Goal: Find specific page/section: Find specific page/section

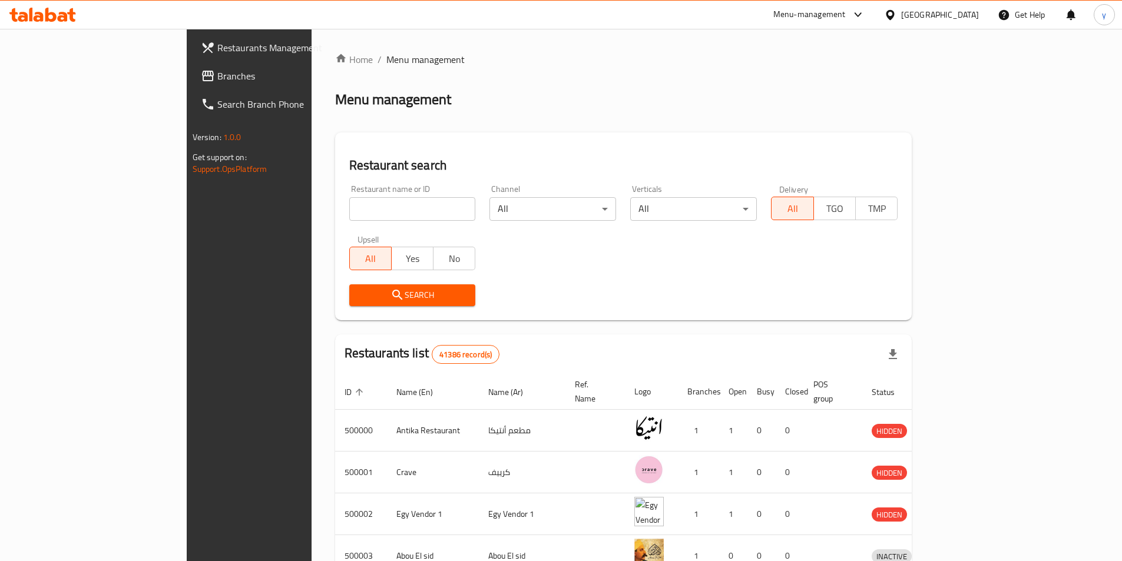
click at [901, 18] on div at bounding box center [892, 14] width 17 height 13
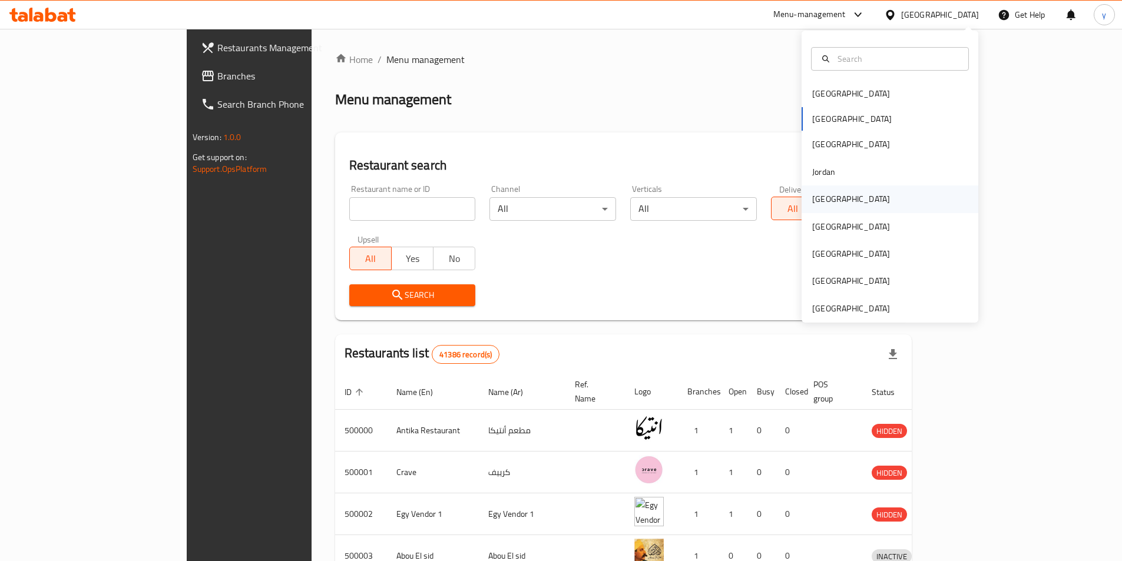
click at [824, 206] on div "[GEOGRAPHIC_DATA]" at bounding box center [851, 199] width 78 height 13
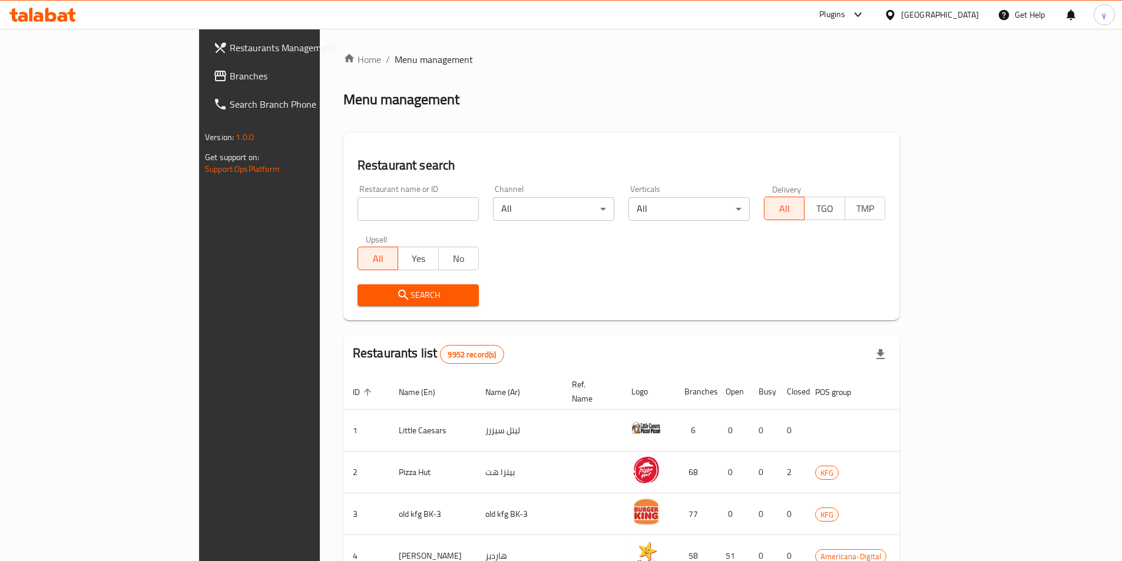
click at [230, 81] on span "Branches" at bounding box center [303, 76] width 147 height 14
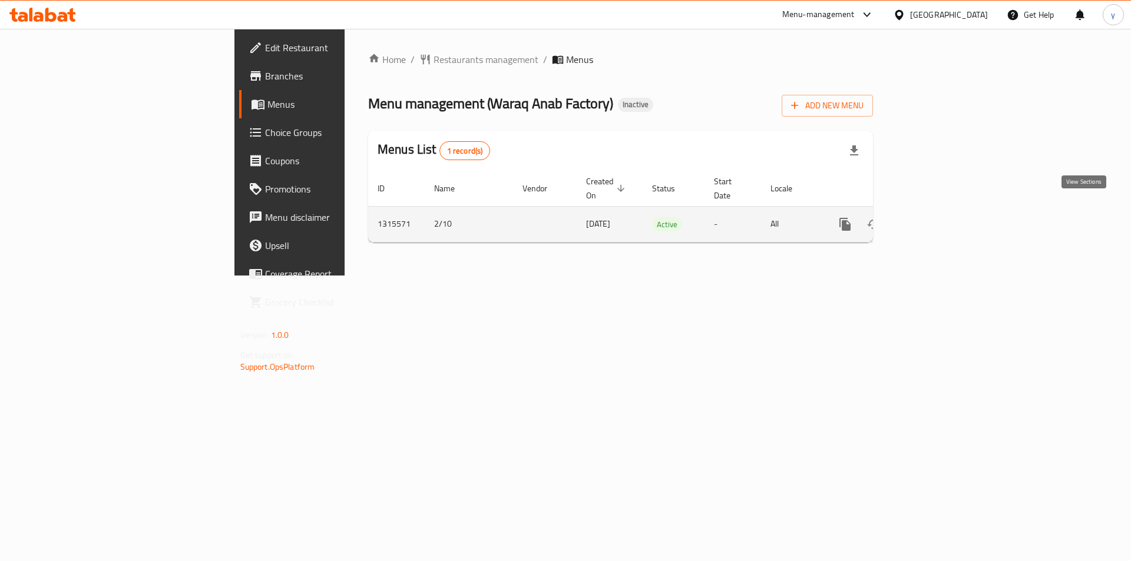
click at [937, 217] on icon "enhanced table" at bounding box center [930, 224] width 14 height 14
